Goal: Transaction & Acquisition: Purchase product/service

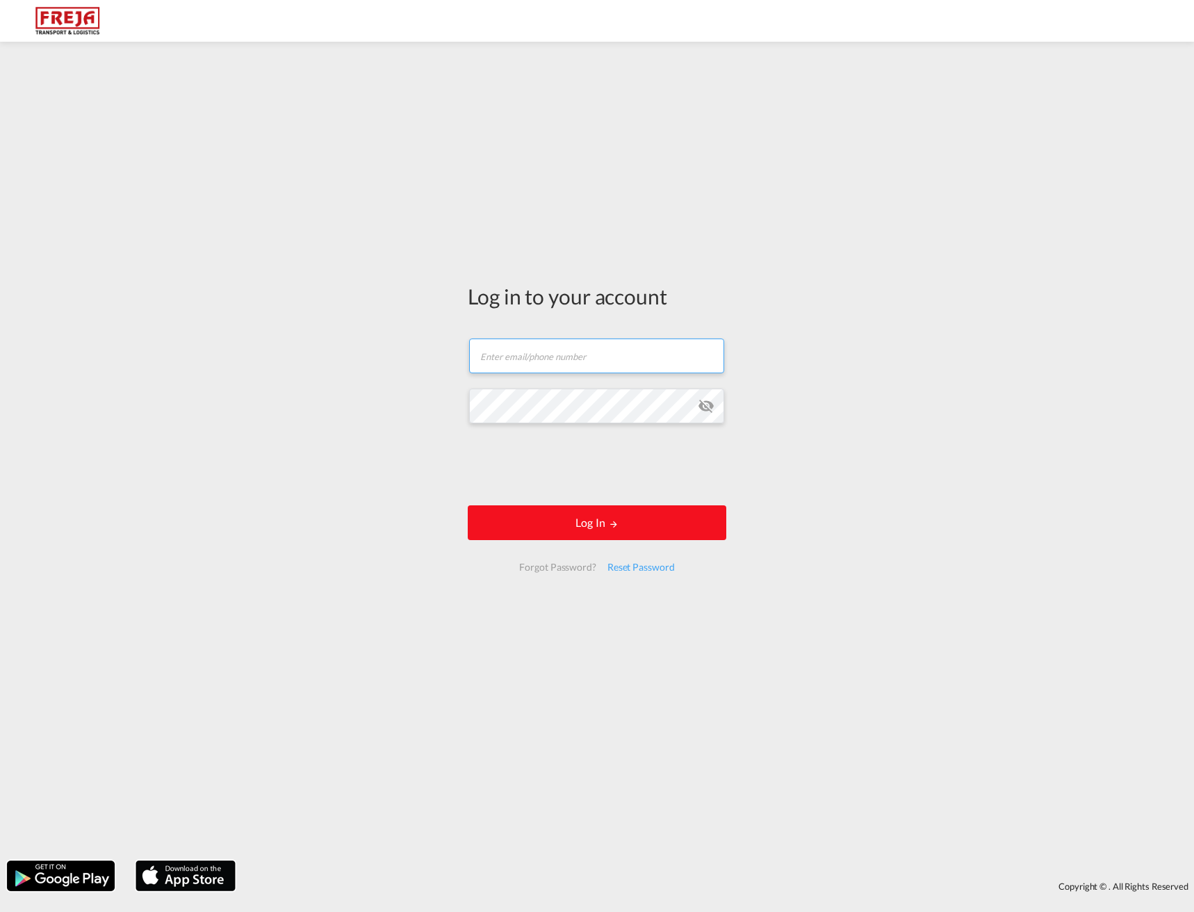
type input "[EMAIL_ADDRESS][DOMAIN_NAME]"
click at [593, 525] on button "Log In" at bounding box center [597, 522] width 258 height 35
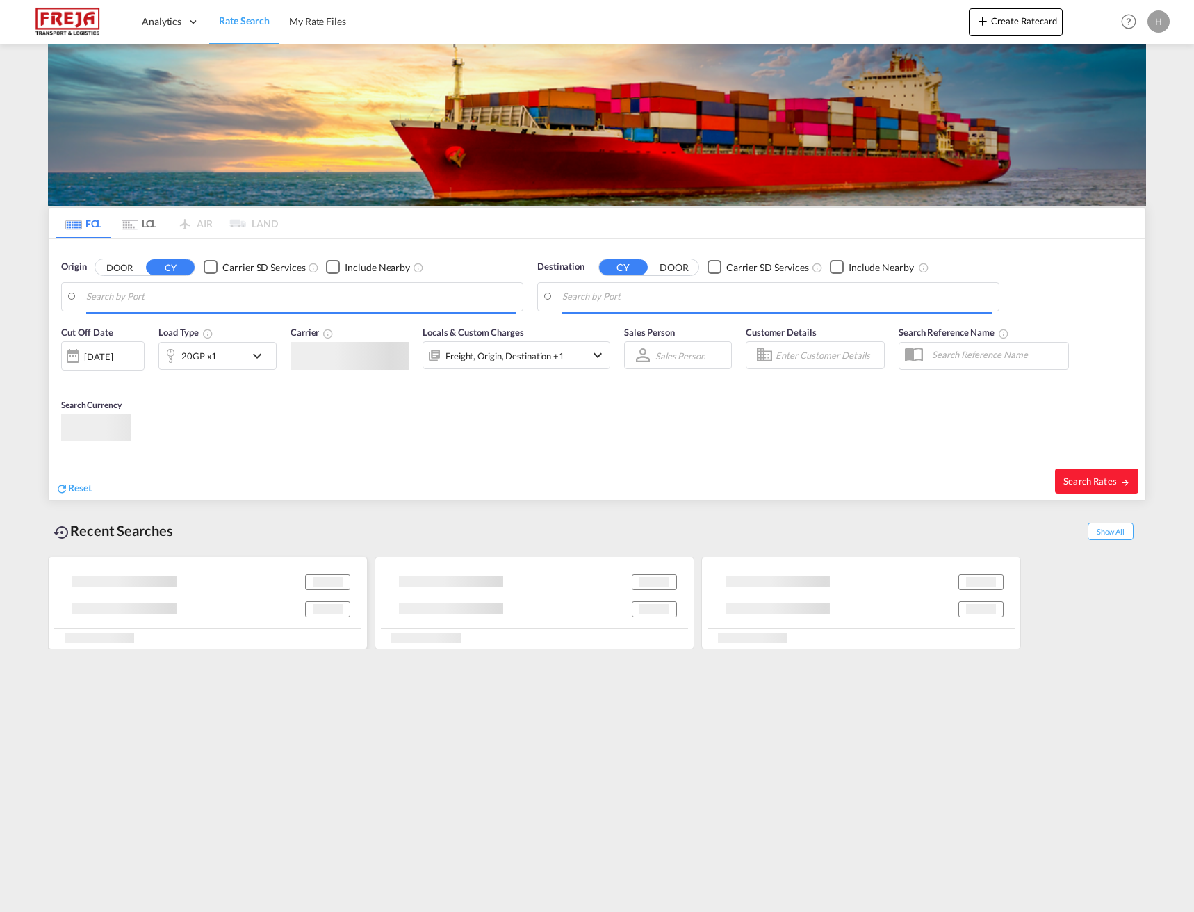
type input "[GEOGRAPHIC_DATA], [GEOGRAPHIC_DATA]"
type input "Alexandria ([GEOGRAPHIC_DATA]), EGALY"
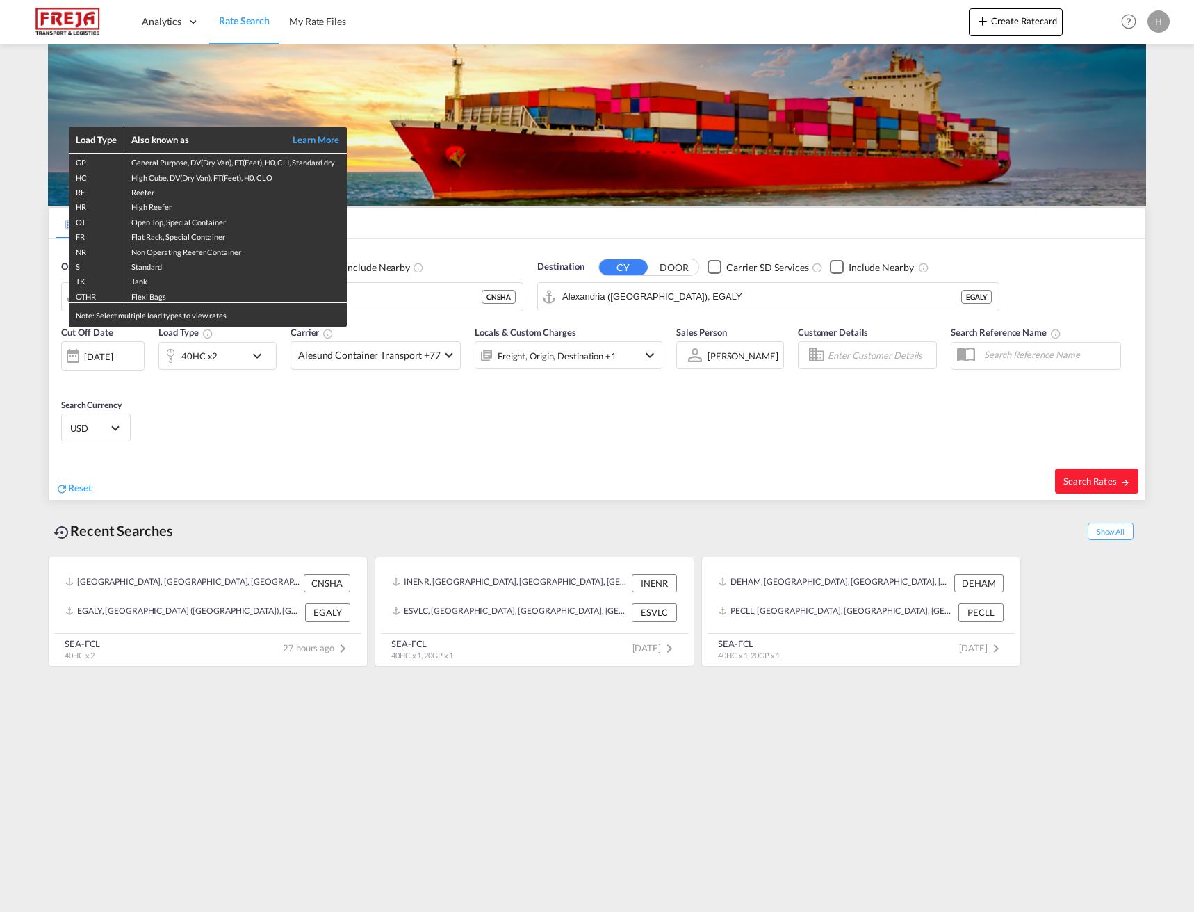
click at [429, 295] on div "Load Type Also known as Learn More GP General Purpose, DV(Dry Van), FT(Feet), H…" at bounding box center [597, 456] width 1194 height 912
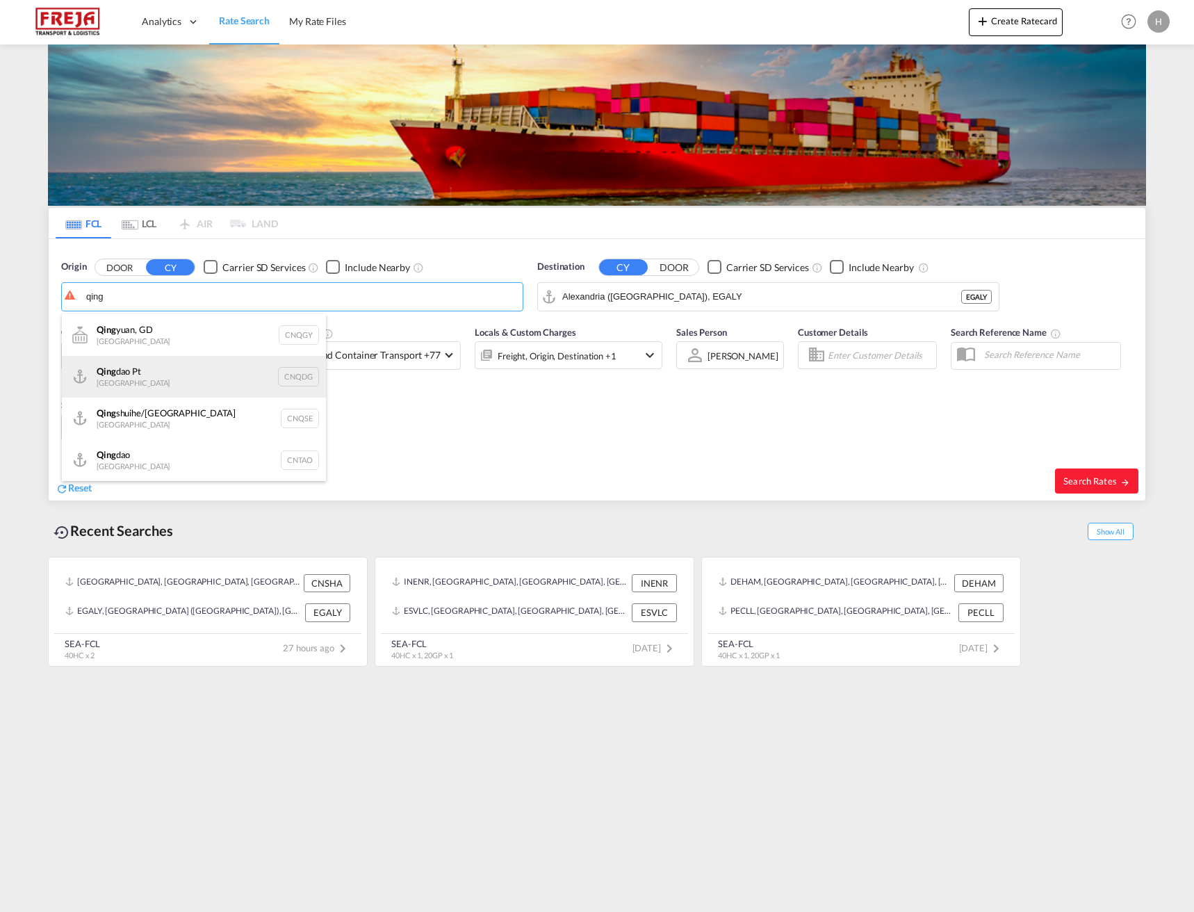
click at [185, 372] on div "[PERSON_NAME] Pt China CNQDG" at bounding box center [194, 377] width 264 height 42
type input "Qingdao Pt, CNQDG"
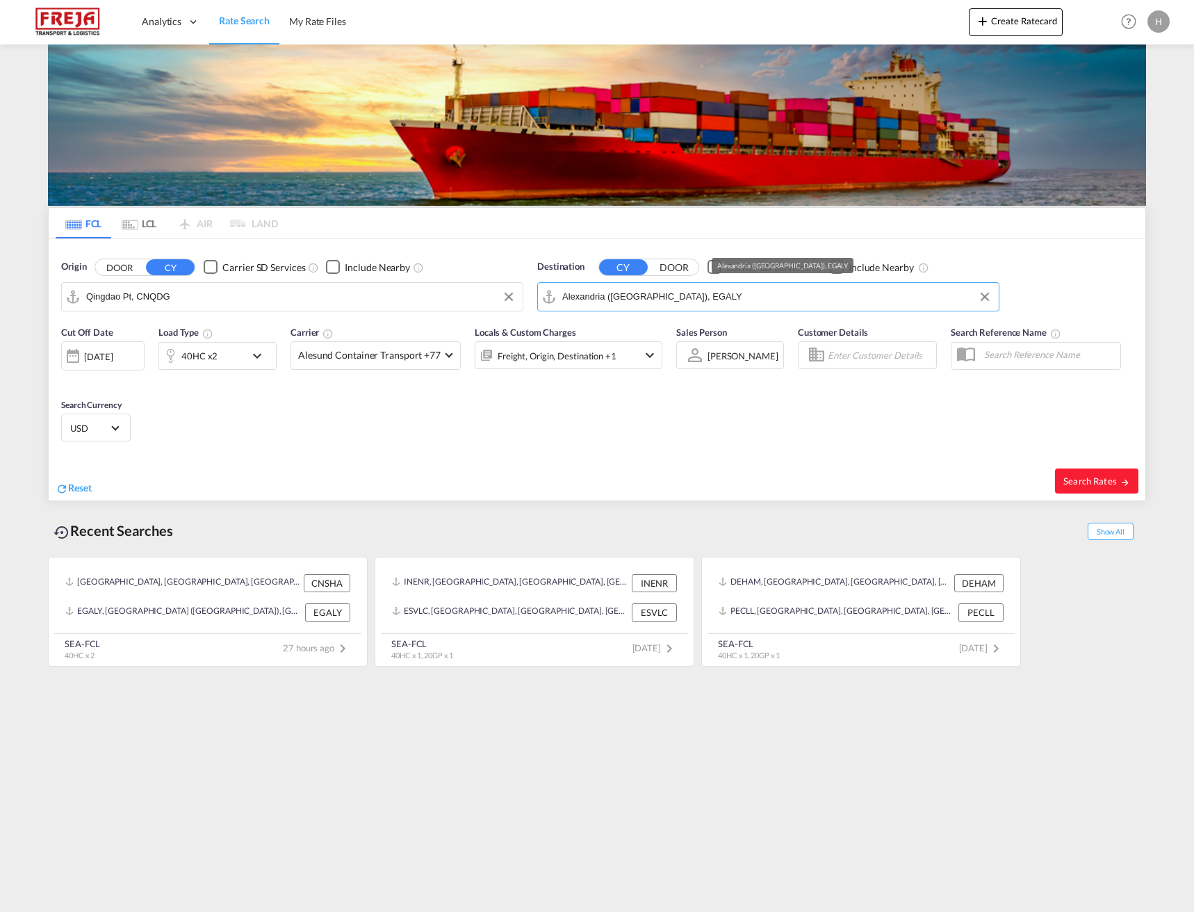
click at [783, 288] on input "Alexandria ([GEOGRAPHIC_DATA]), EGALY" at bounding box center [776, 296] width 429 height 21
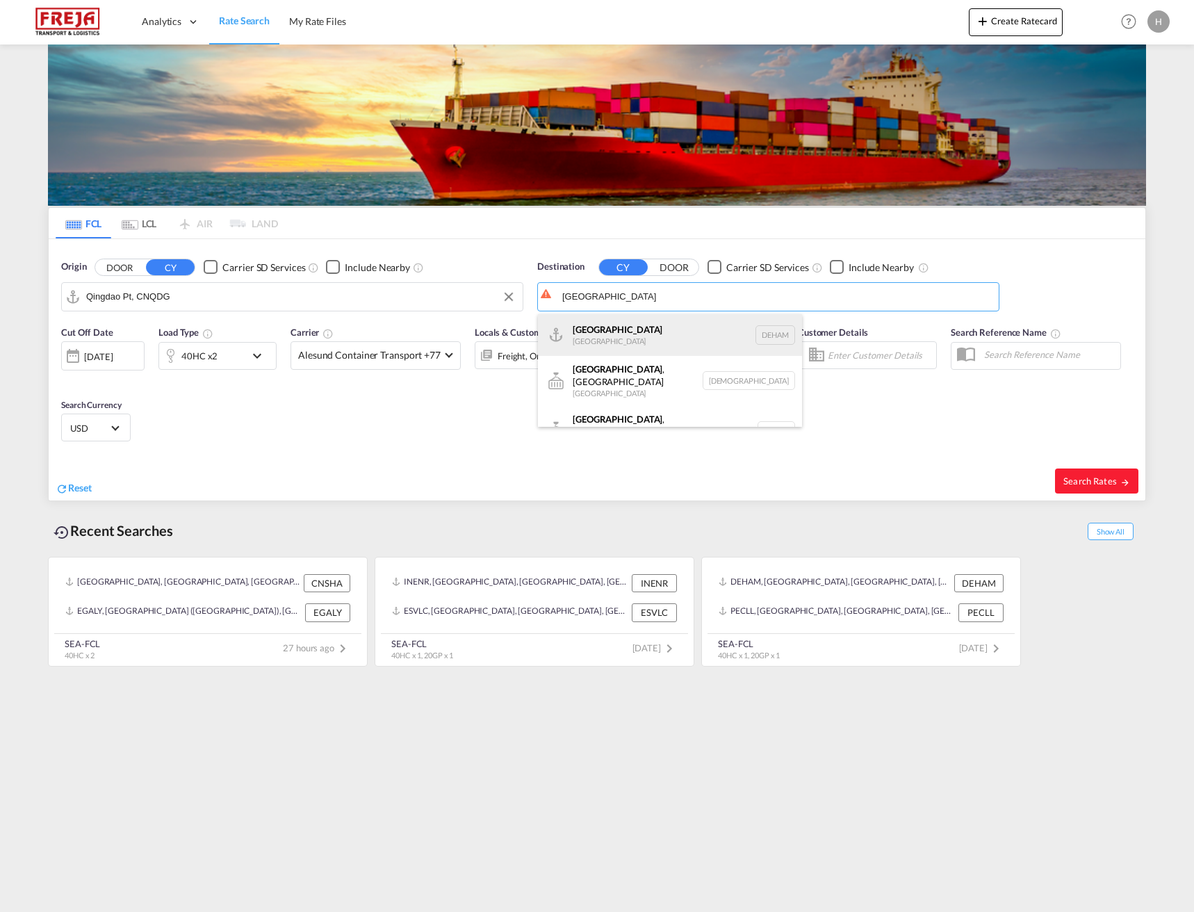
click at [677, 333] on div "Hamburg [GEOGRAPHIC_DATA] [GEOGRAPHIC_DATA]" at bounding box center [670, 335] width 264 height 42
type input "[GEOGRAPHIC_DATA], [GEOGRAPHIC_DATA]"
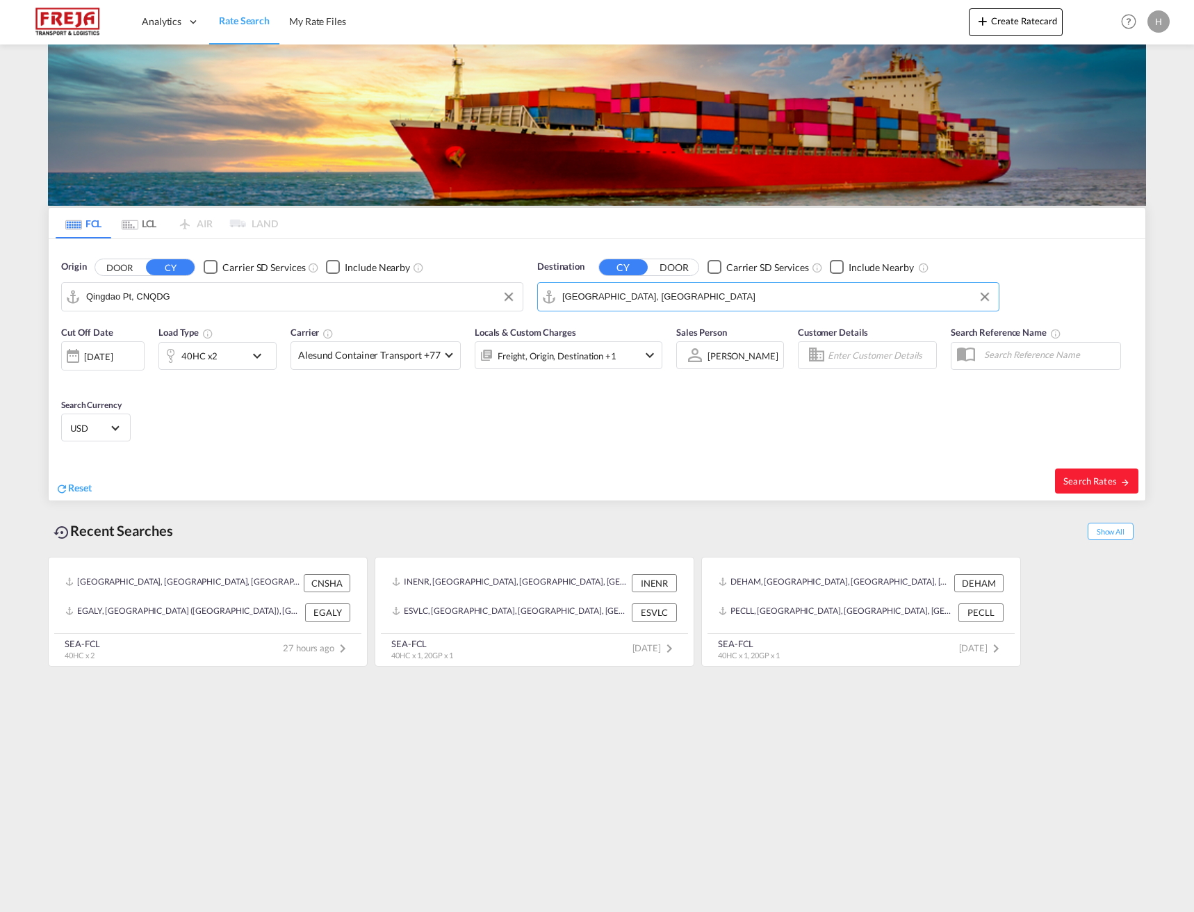
click at [260, 357] on md-icon "icon-chevron-down" at bounding box center [261, 355] width 24 height 17
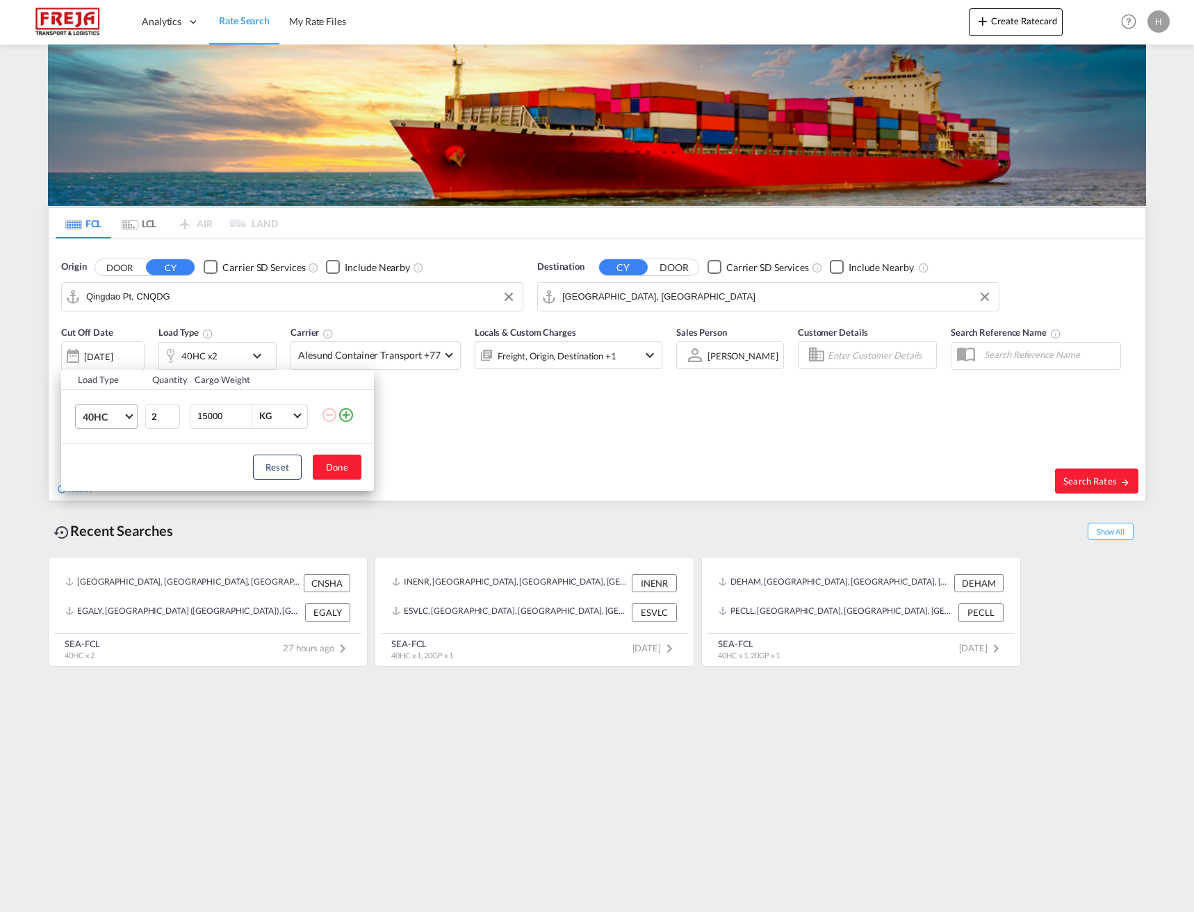
click at [134, 413] on md-select-value "40HC" at bounding box center [109, 416] width 56 height 24
click at [123, 350] on md-option "20GP" at bounding box center [119, 349] width 94 height 33
drag, startPoint x: 166, startPoint y: 420, endPoint x: 116, endPoint y: 417, distance: 50.1
click at [116, 417] on tr "20GP 2 15000 KG KG" at bounding box center [217, 415] width 313 height 53
type input "1"
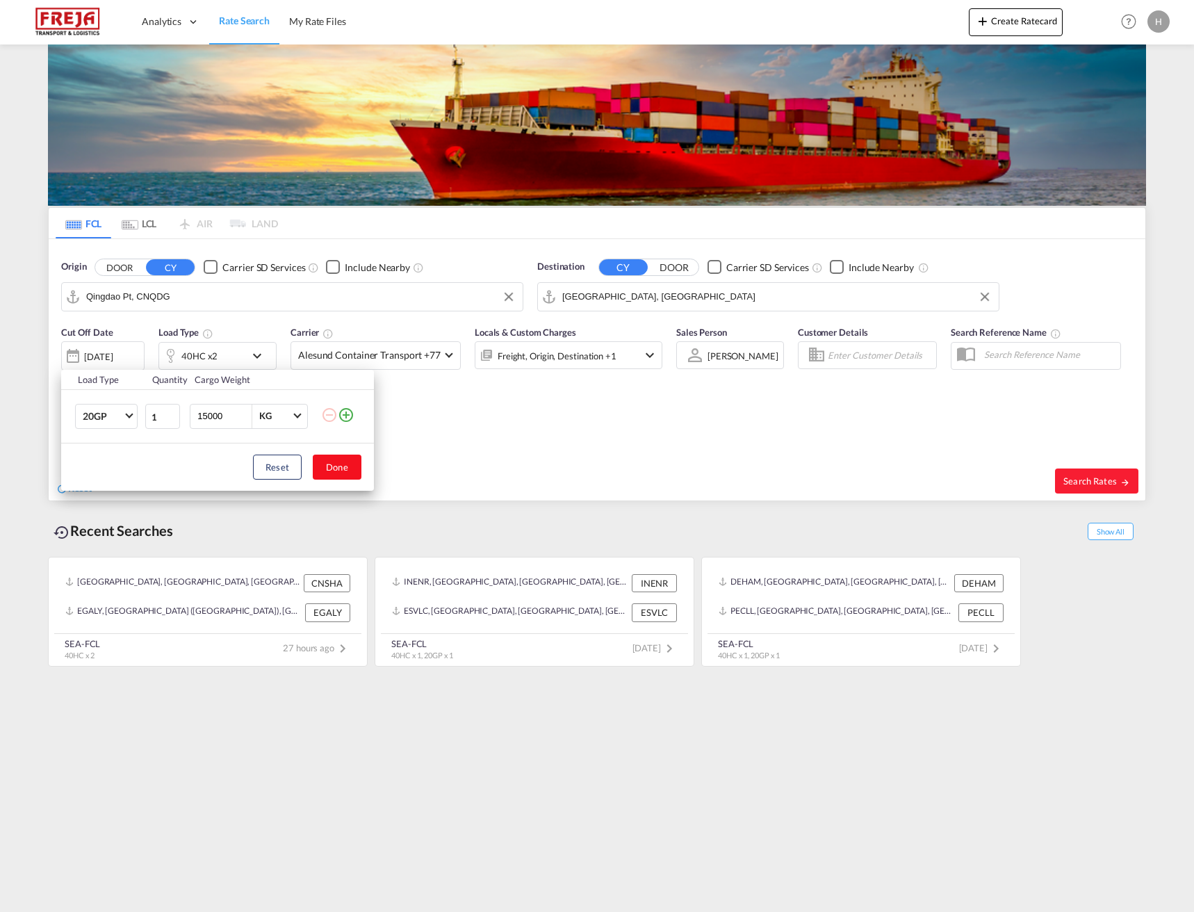
click at [336, 462] on button "Done" at bounding box center [337, 466] width 49 height 25
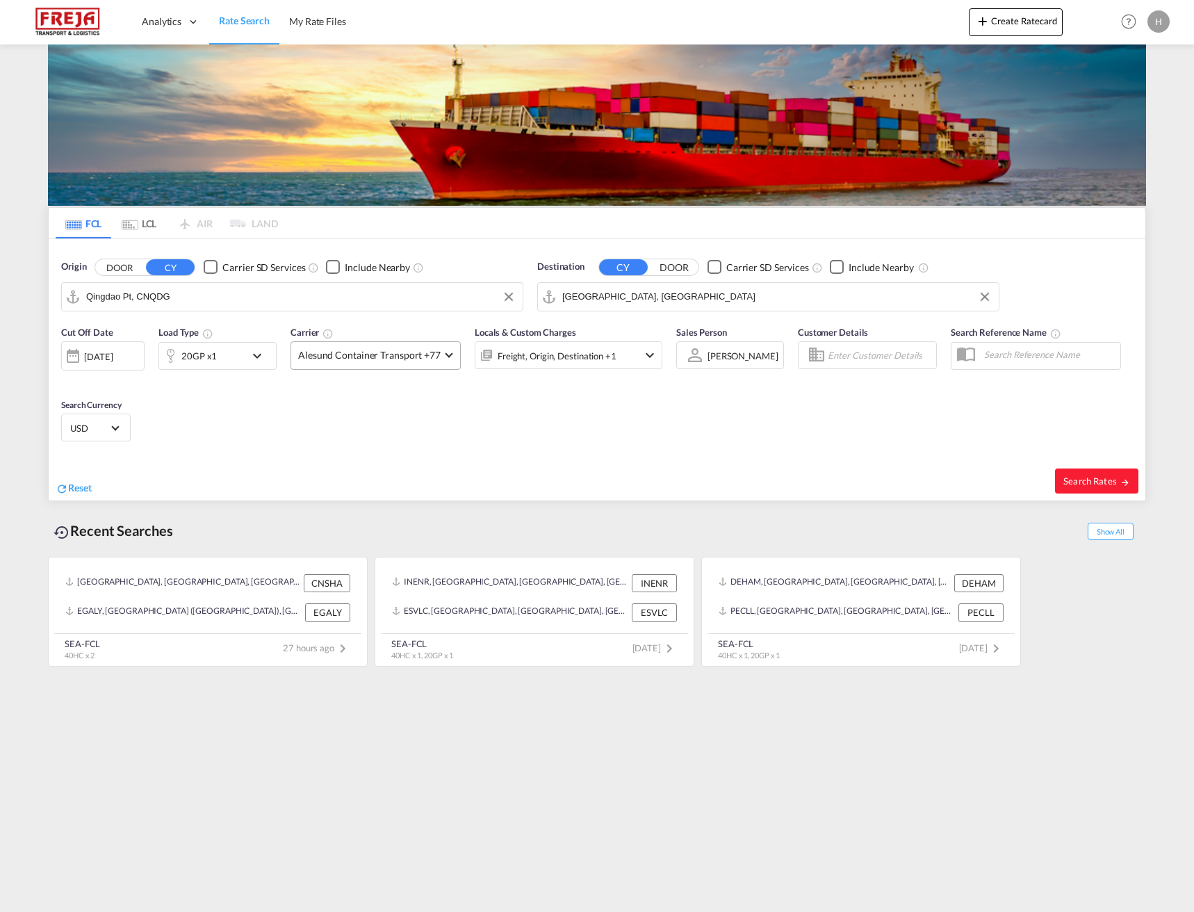
click at [365, 361] on span "Alesund Container Transport +77" at bounding box center [369, 355] width 142 height 14
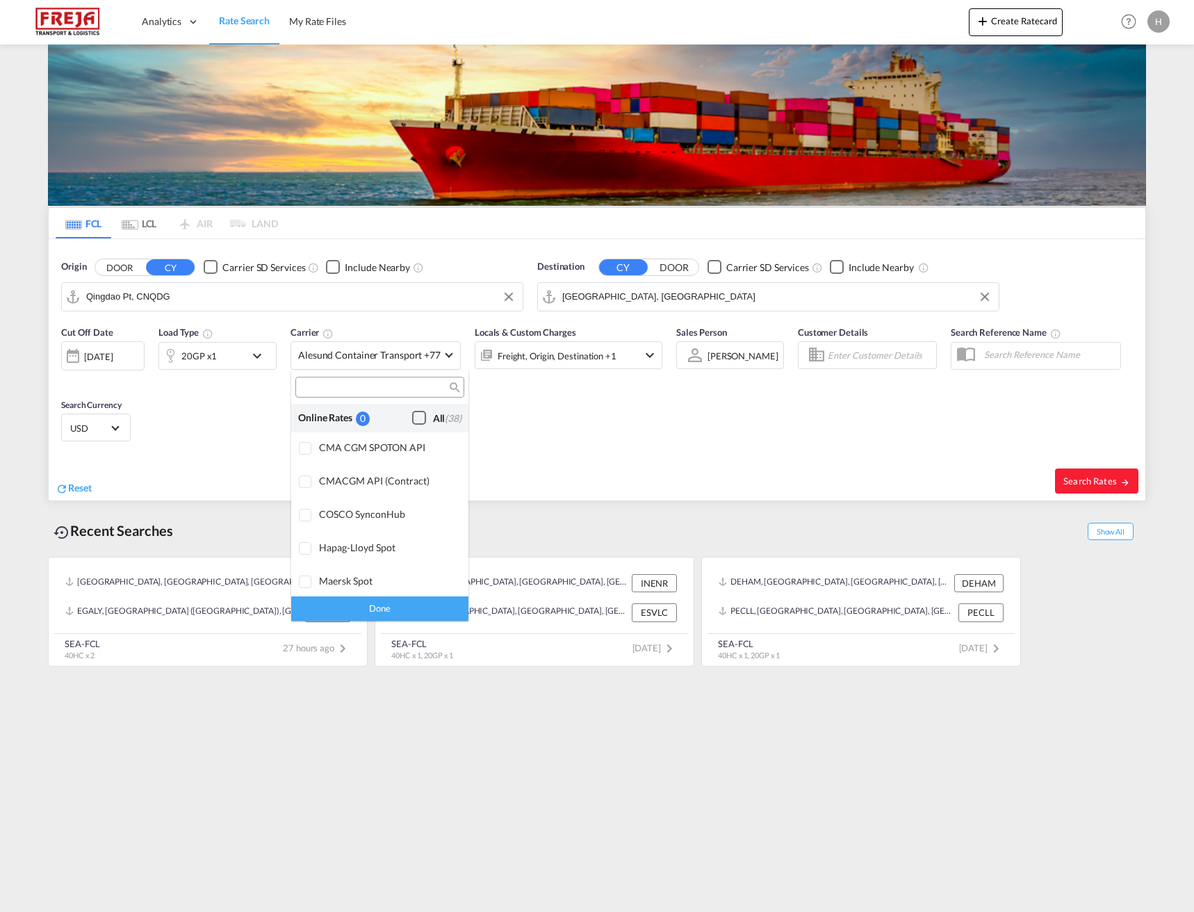
click at [412, 413] on div "Checkbox No Ink" at bounding box center [419, 418] width 14 height 14
drag, startPoint x: 834, startPoint y: 484, endPoint x: 856, endPoint y: 484, distance: 22.2
click at [835, 484] on md-backdrop at bounding box center [597, 456] width 1194 height 912
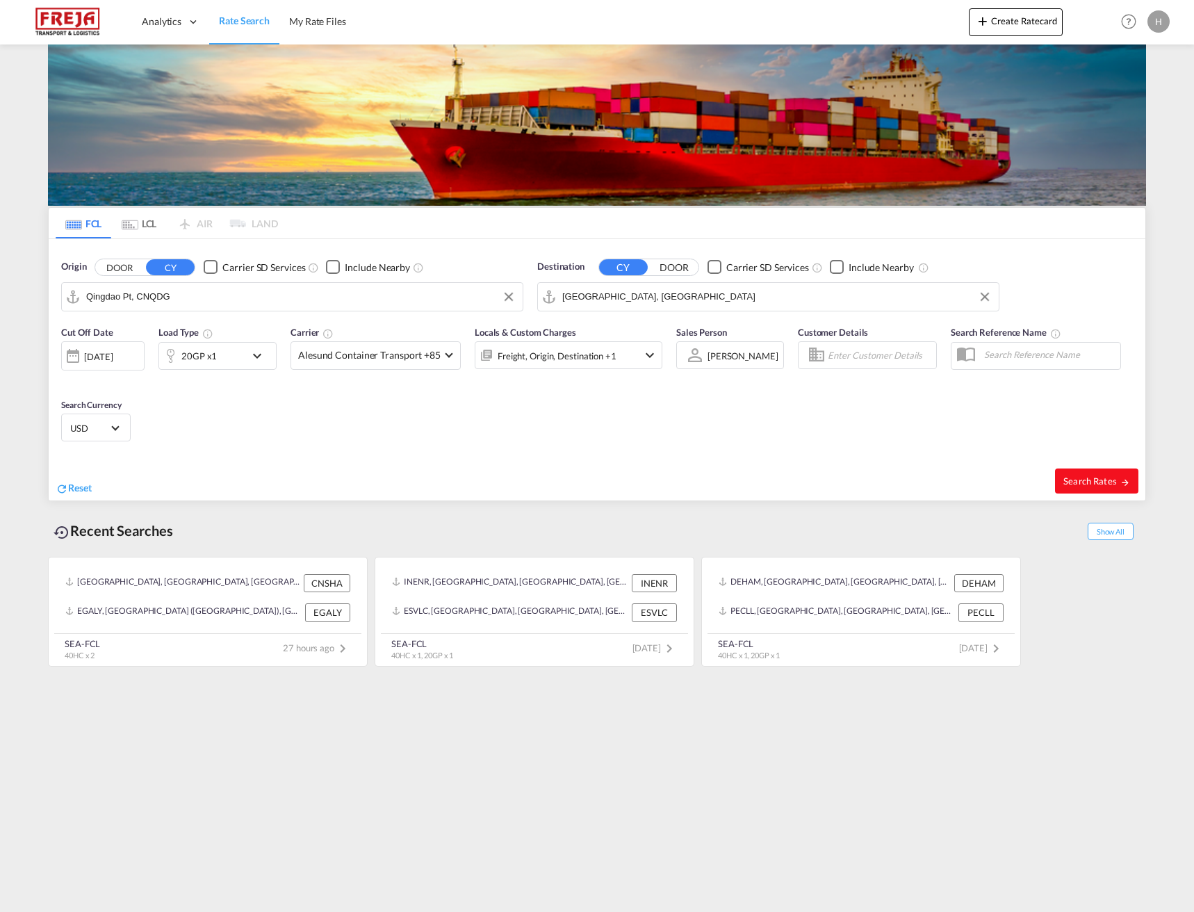
click at [1099, 482] on span "Search Rates" at bounding box center [1096, 480] width 67 height 11
type input "CNQDG to DEHAM / [DATE]"
